Goal: Navigation & Orientation: Find specific page/section

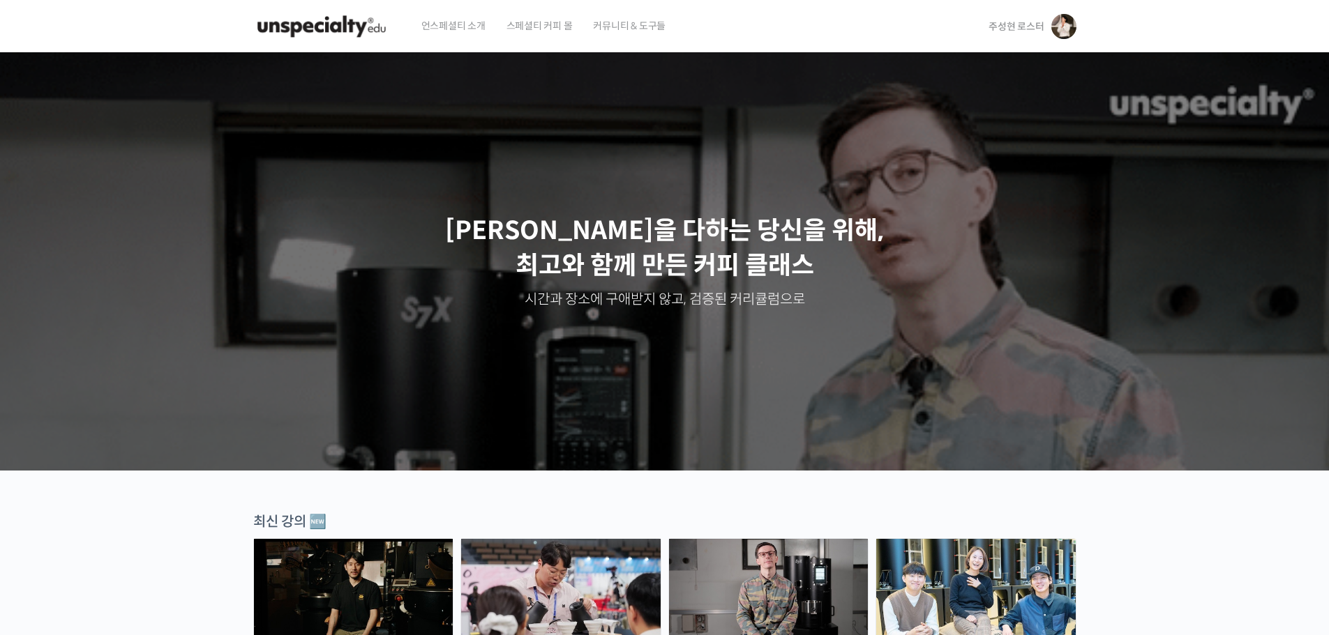
click at [1030, 29] on span "주성현 로스터" at bounding box center [1015, 26] width 55 height 13
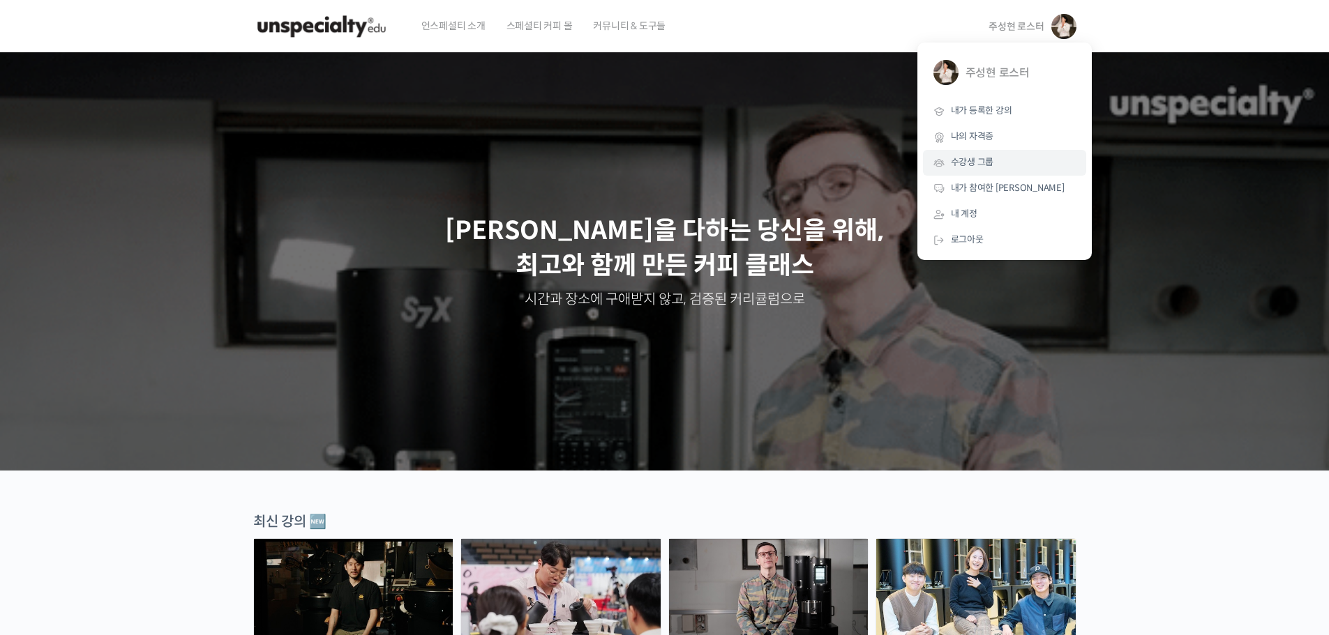
click at [998, 167] on link "수강생 그룹" at bounding box center [1004, 163] width 163 height 26
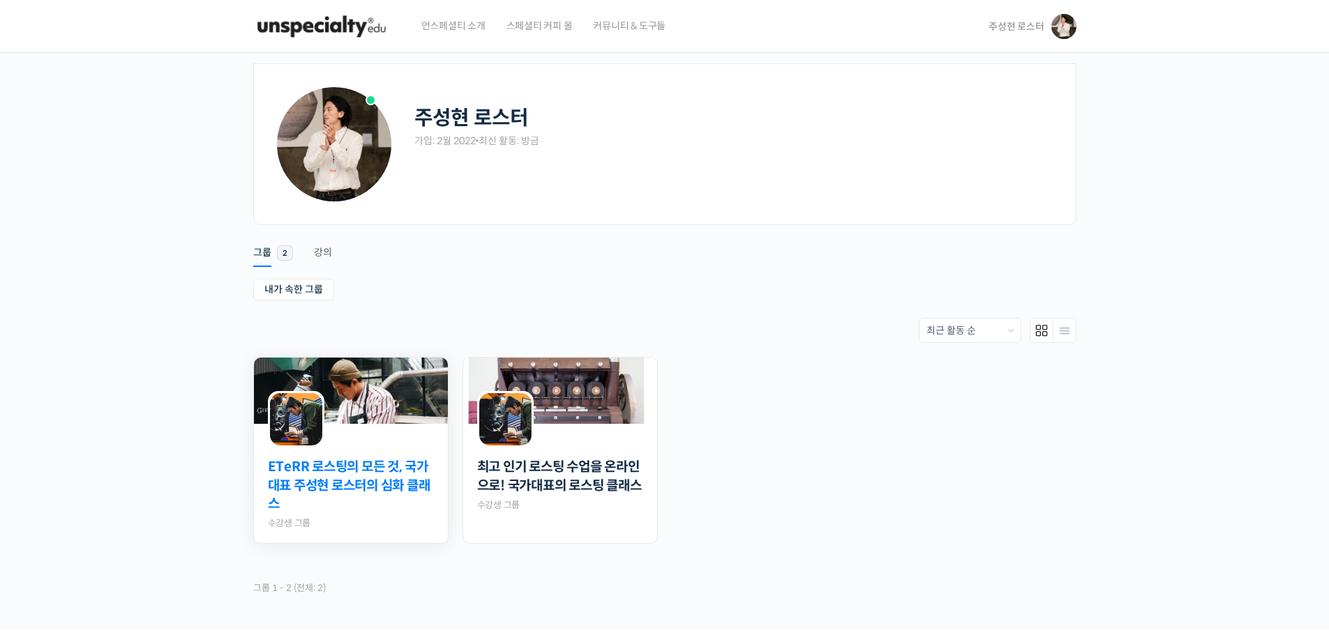
click at [361, 472] on link "ETeRR 로스팅의 모든 것, 국가대표 주성현 로스터의 심화 클래스" at bounding box center [351, 486] width 166 height 56
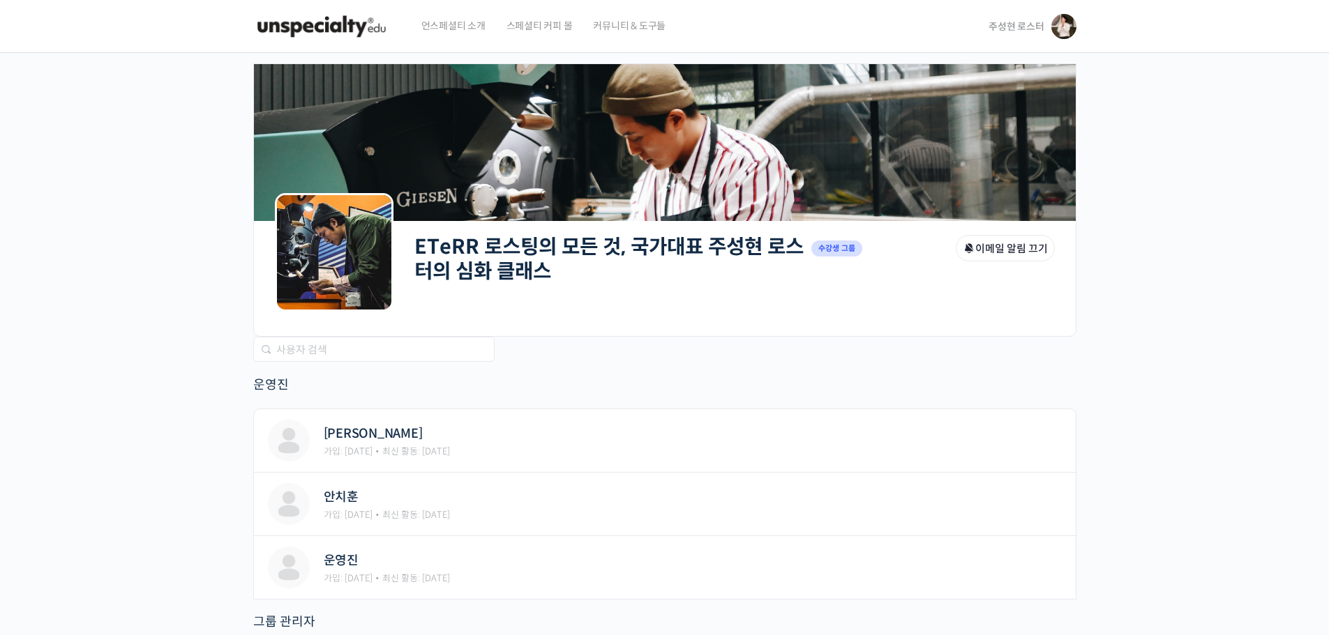
click at [566, 262] on link "ETeRR 로스팅의 모든 것, 국가대표 주성현 로스터의 심화 클래스" at bounding box center [608, 259] width 389 height 50
click at [526, 273] on link "ETeRR 로스팅의 모든 것, 국가대표 주성현 로스터의 심화 클래스" at bounding box center [608, 259] width 389 height 50
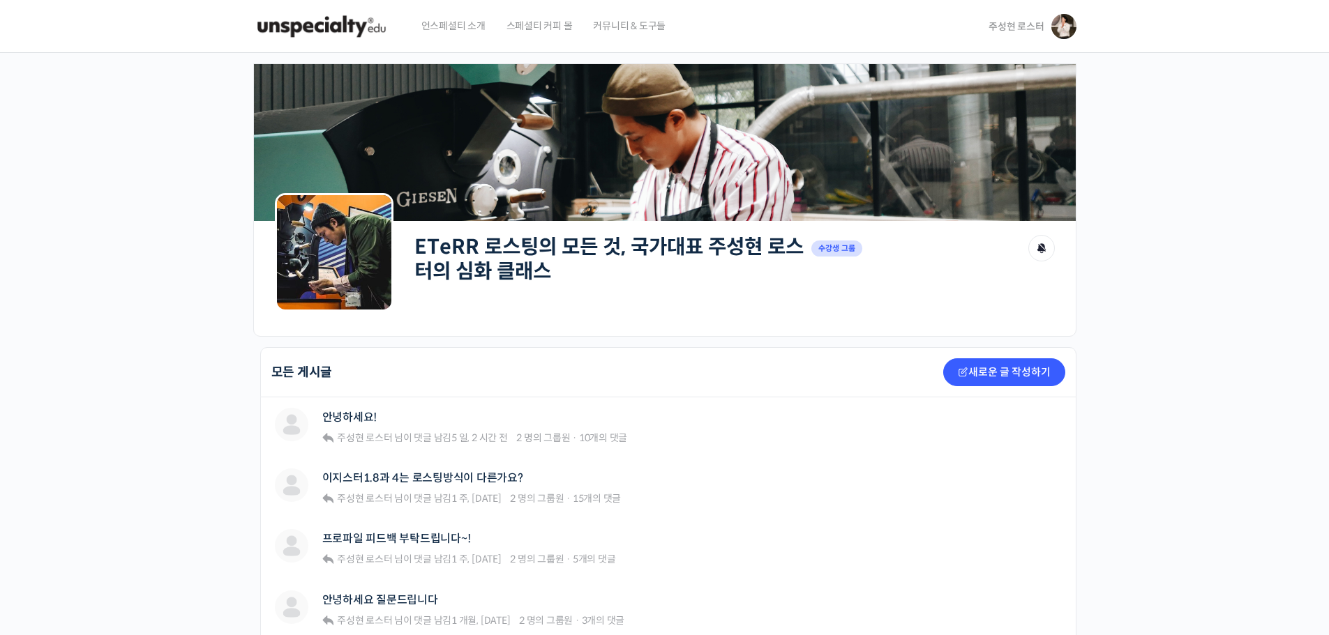
click at [1022, 29] on span "주성현 로스터" at bounding box center [1015, 26] width 55 height 13
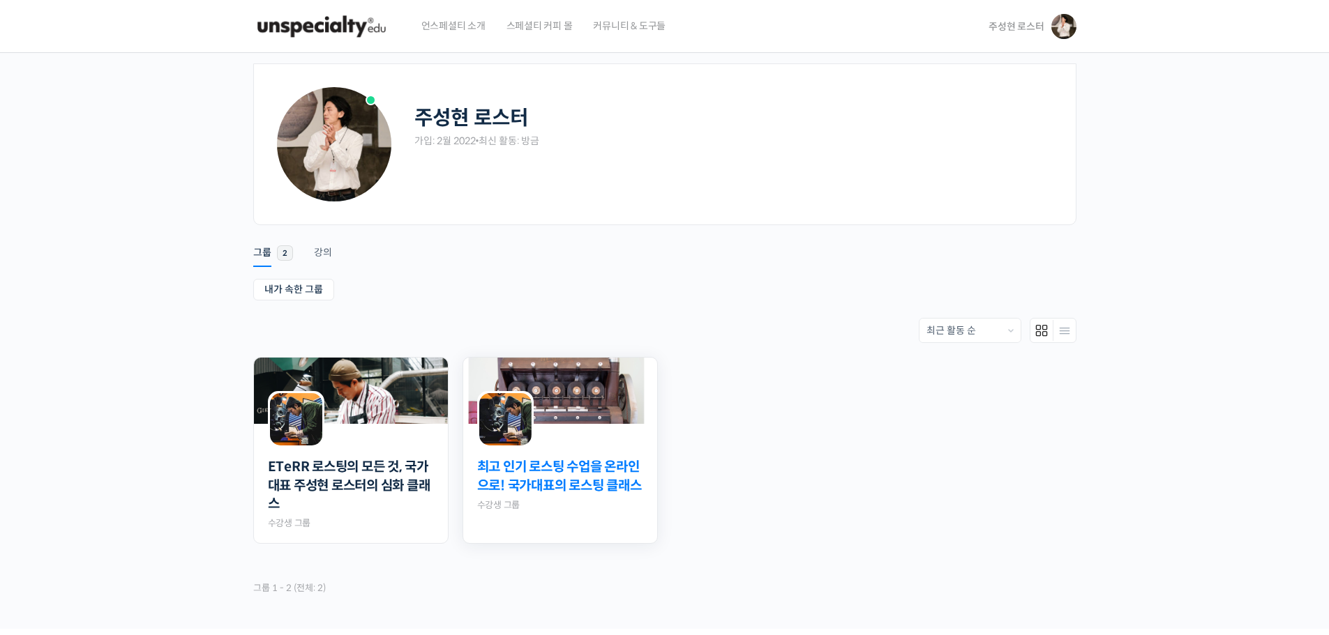
click at [580, 490] on link "최고 인기 로스팅 수업을 온라인으로! 국가대표의 로스팅 클래스" at bounding box center [560, 476] width 166 height 37
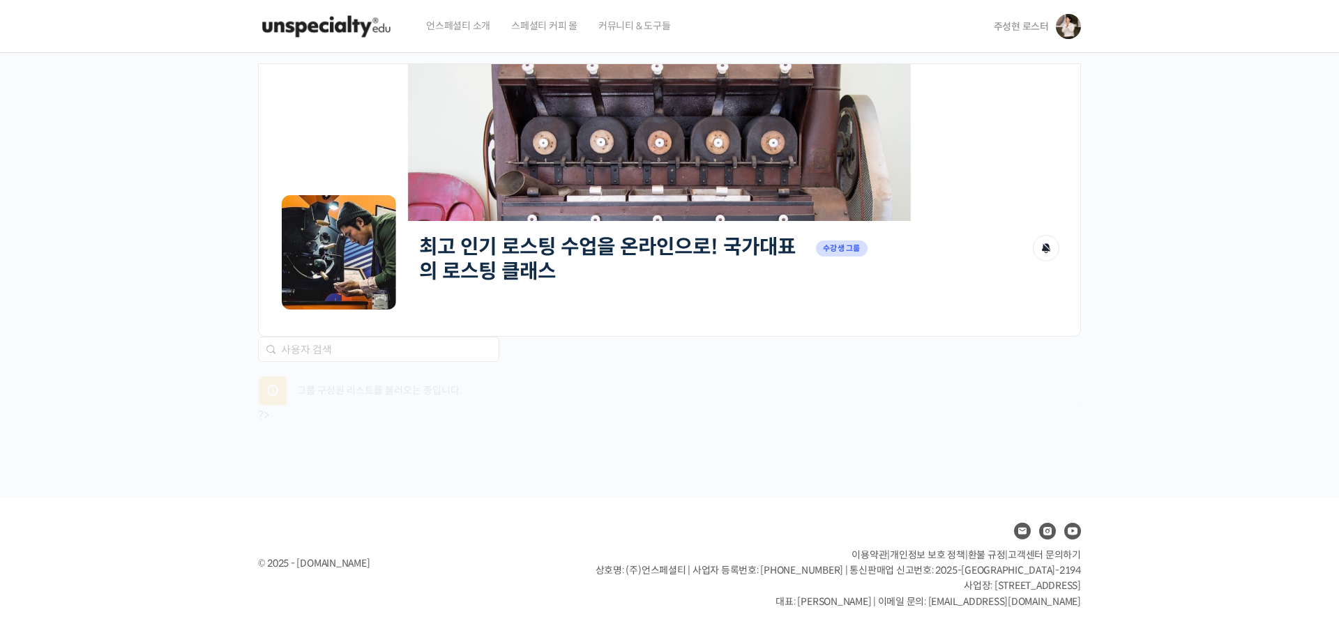
click at [543, 275] on h2 "최고 인기 로스팅 수업을 온라인으로! 국가대표의 로스팅 클래스" at bounding box center [614, 259] width 390 height 48
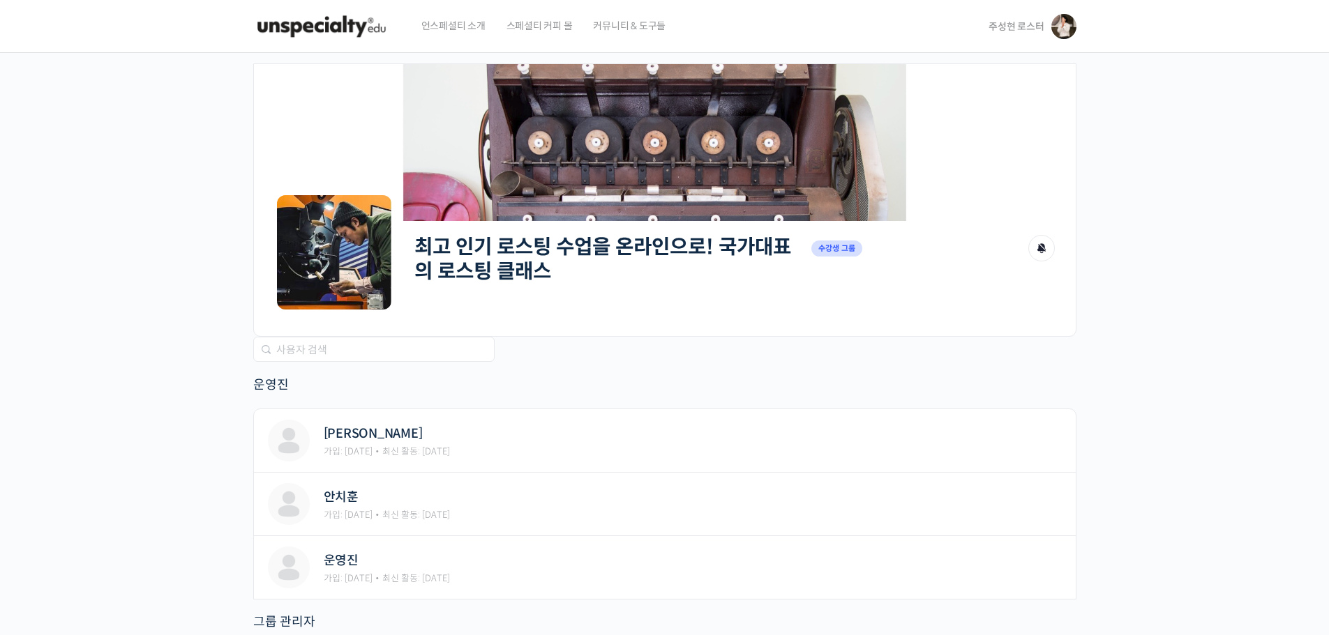
click at [543, 275] on h2 "최고 인기 로스팅 수업을 온라인으로! 국가대표의 로스팅 클래스" at bounding box center [609, 259] width 390 height 48
click at [547, 275] on h2 "최고 인기 로스팅 수업을 온라인으로! 국가대표의 로스팅 클래스" at bounding box center [609, 259] width 390 height 48
click at [714, 246] on link "최고 인기 로스팅 수업을 온라인으로! 국가대표의 로스팅 클래스" at bounding box center [602, 259] width 377 height 50
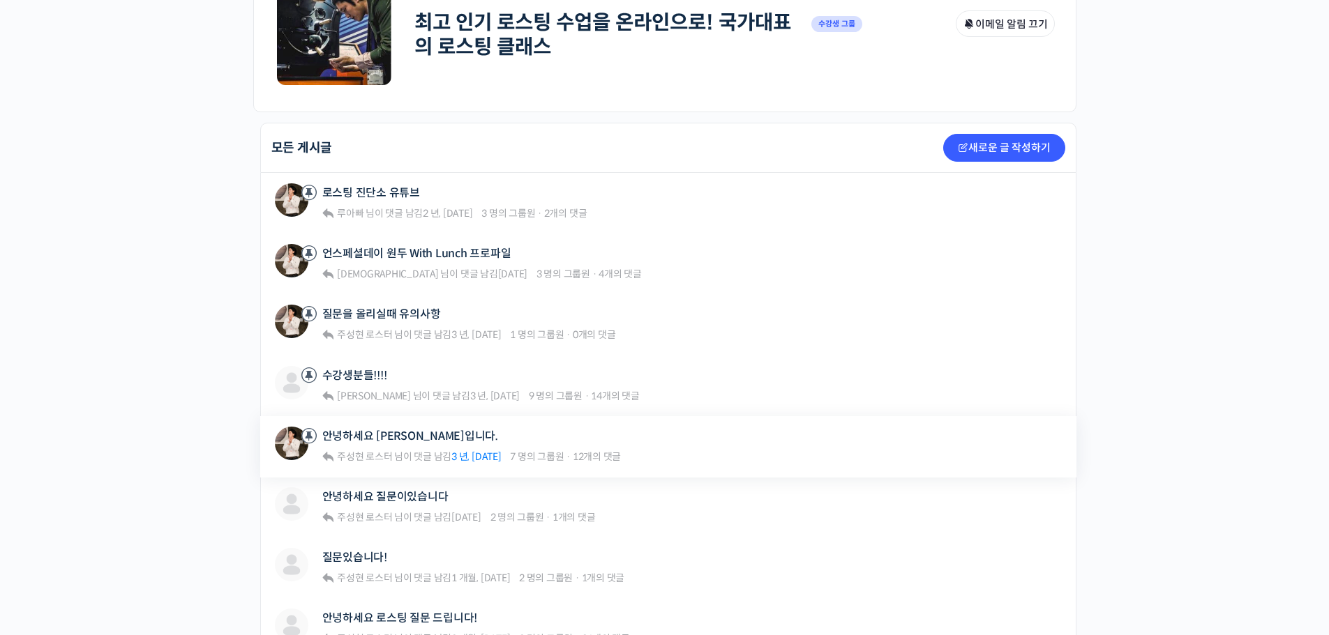
scroll to position [279, 0]
